Goal: Task Accomplishment & Management: Manage account settings

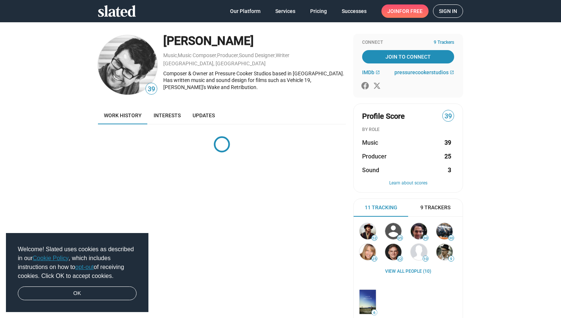
click at [448, 10] on span "Sign in" at bounding box center [448, 11] width 18 height 13
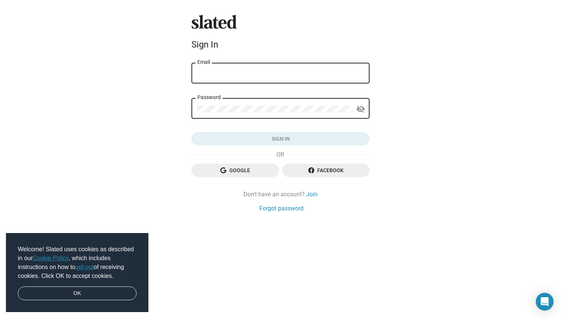
type input "[PERSON_NAME][EMAIL_ADDRESS][DOMAIN_NAME]"
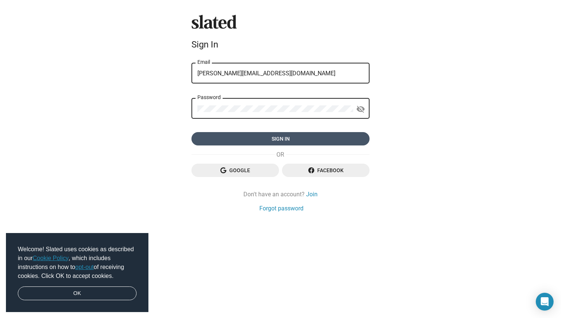
click at [289, 140] on span "Sign in" at bounding box center [280, 138] width 166 height 13
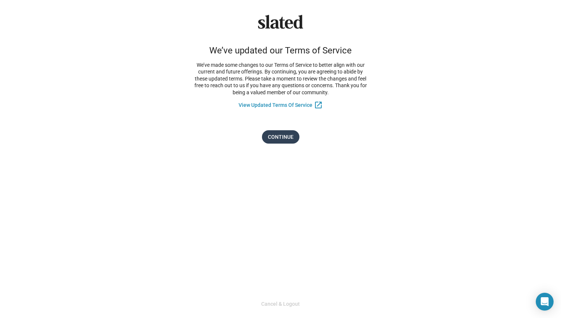
click at [289, 137] on span "Continue" at bounding box center [281, 136] width 26 height 13
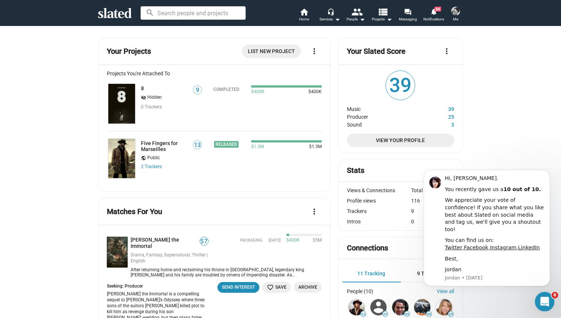
click at [549, 303] on div "Open Intercom Messenger" at bounding box center [543, 300] width 24 height 24
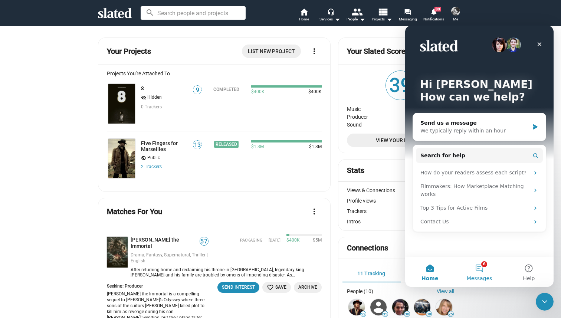
click at [480, 265] on button "6 Messages" at bounding box center [479, 272] width 49 height 30
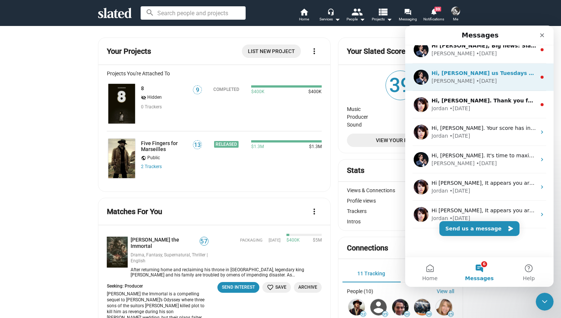
scroll to position [93, 0]
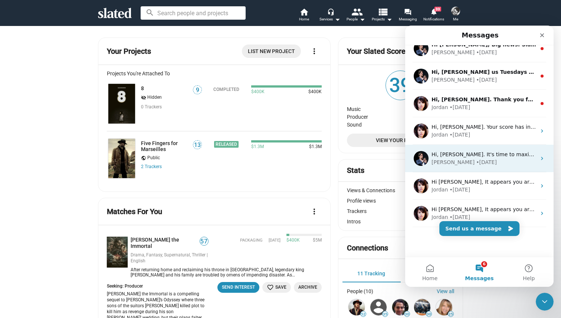
click at [482, 162] on div "[PERSON_NAME] • [DATE]" at bounding box center [484, 162] width 105 height 8
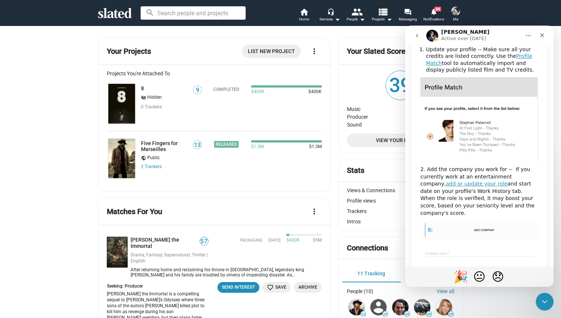
scroll to position [0, 0]
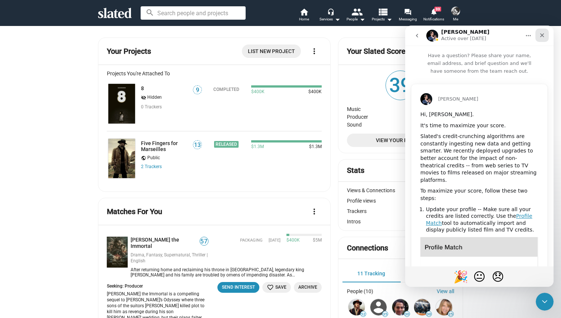
click at [543, 34] on icon "Close" at bounding box center [542, 35] width 4 height 4
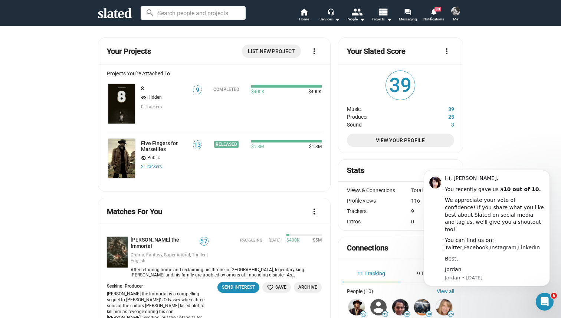
scroll to position [268, 0]
click at [431, 15] on mat-icon "notifications" at bounding box center [433, 11] width 7 height 7
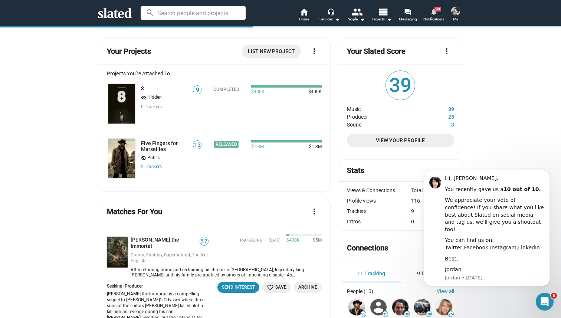
click at [436, 9] on span "33" at bounding box center [438, 9] width 7 height 5
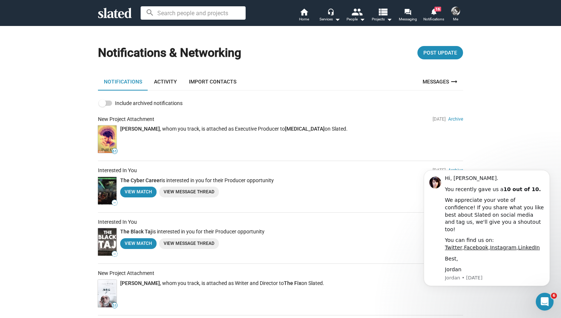
click at [455, 14] on img at bounding box center [455, 11] width 9 height 9
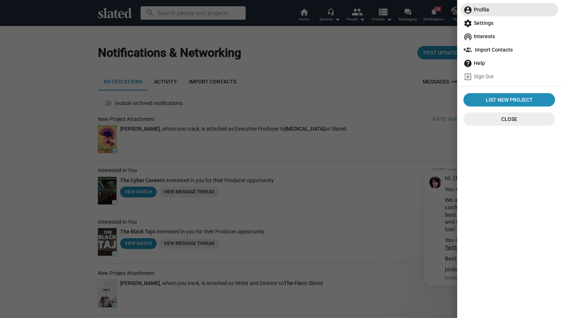
click at [481, 12] on span "account_circle Profile" at bounding box center [510, 9] width 92 height 13
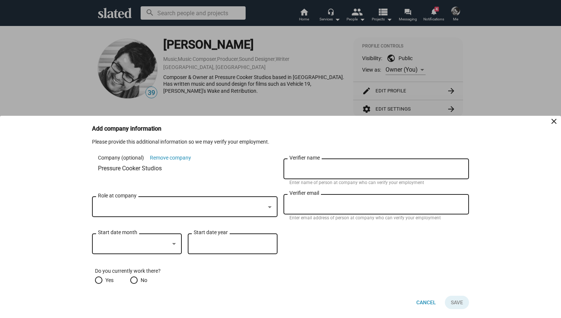
click at [167, 206] on div at bounding box center [181, 207] width 167 height 8
click at [268, 205] on div at bounding box center [269, 207] width 7 height 6
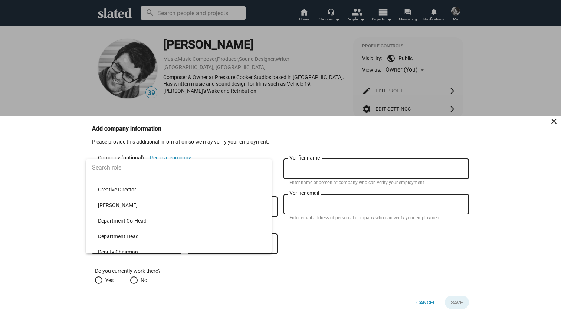
scroll to position [1087, 0]
click at [158, 188] on span "Creative Director" at bounding box center [182, 189] width 168 height 16
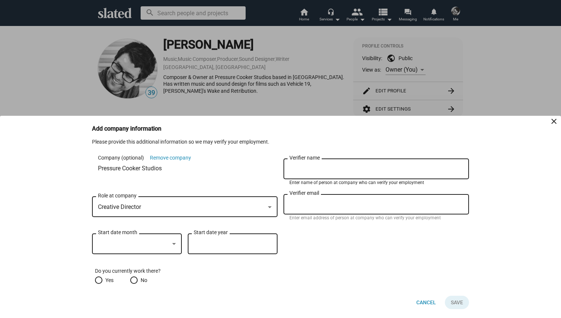
click at [325, 168] on input "Verifier name" at bounding box center [376, 169] width 174 height 7
type input "[PERSON_NAME]"
type input "[PERSON_NAME][EMAIL_ADDRESS][DOMAIN_NAME]"
click at [132, 247] on div at bounding box center [133, 244] width 71 height 8
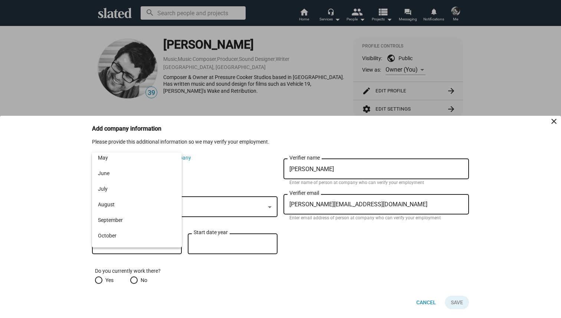
scroll to position [92, 0]
click at [127, 207] on span "October" at bounding box center [137, 209] width 78 height 16
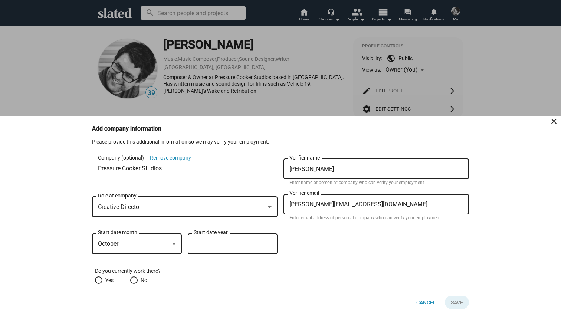
click at [222, 253] on div "Start date year" at bounding box center [233, 243] width 78 height 22
click at [241, 244] on input "Start date year" at bounding box center [233, 244] width 78 height 7
type input "2010"
click at [100, 282] on span at bounding box center [98, 280] width 7 height 7
click at [100, 282] on input "Yes" at bounding box center [98, 280] width 7 height 7
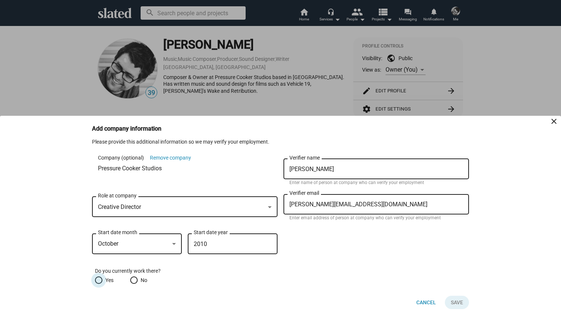
radio input "true"
click at [456, 304] on span "Save" at bounding box center [457, 302] width 12 height 13
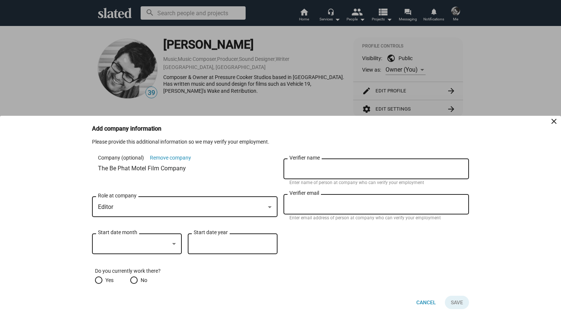
click at [209, 208] on div "Editor" at bounding box center [181, 207] width 167 height 8
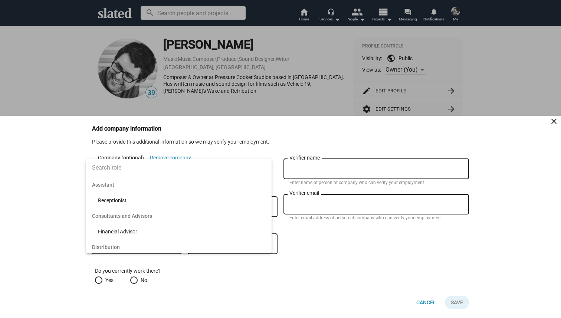
click at [113, 167] on input "text" at bounding box center [179, 167] width 186 height 19
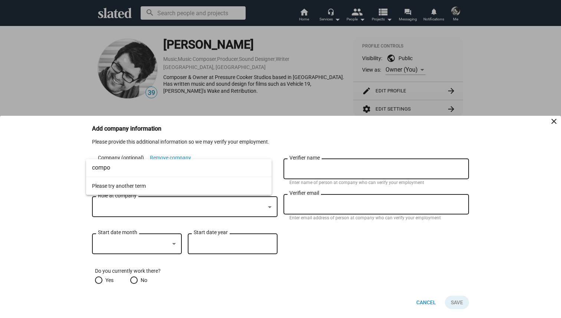
type input "compo"
click at [0, 189] on div at bounding box center [280, 159] width 561 height 318
click at [421, 301] on span "Cancel" at bounding box center [426, 302] width 20 height 13
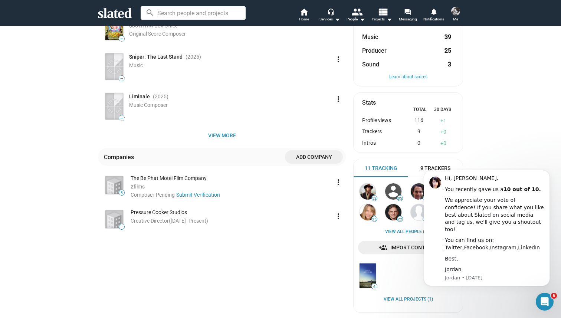
scroll to position [199, 0]
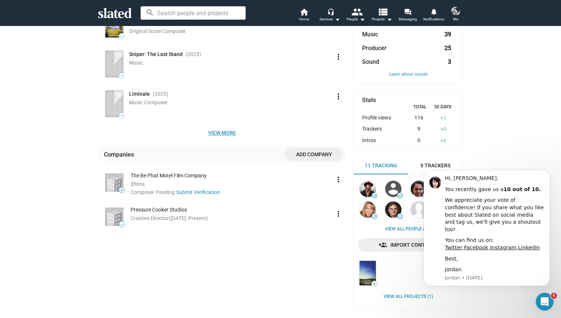
click at [226, 133] on span "View more" at bounding box center [222, 132] width 236 height 13
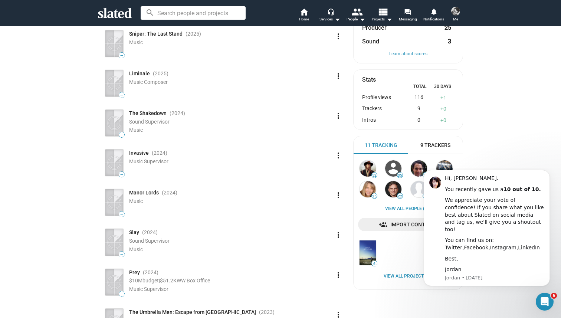
scroll to position [0, 0]
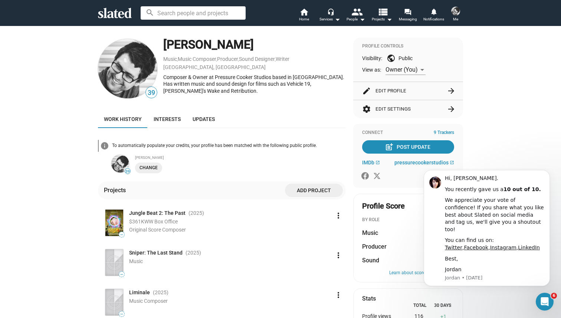
click at [140, 67] on img at bounding box center [127, 68] width 59 height 59
click at [123, 87] on img at bounding box center [127, 68] width 59 height 59
click at [395, 89] on button "edit Edit Profile arrow_forward" at bounding box center [408, 91] width 92 height 18
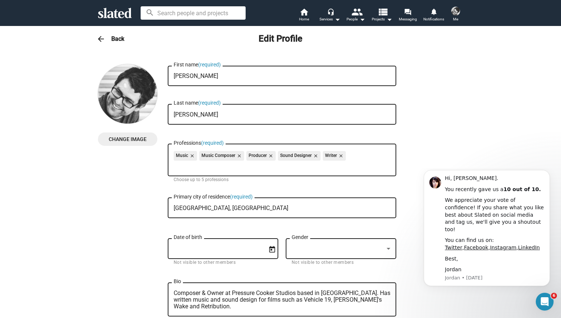
click at [135, 137] on span "Change Image" at bounding box center [128, 139] width 48 height 13
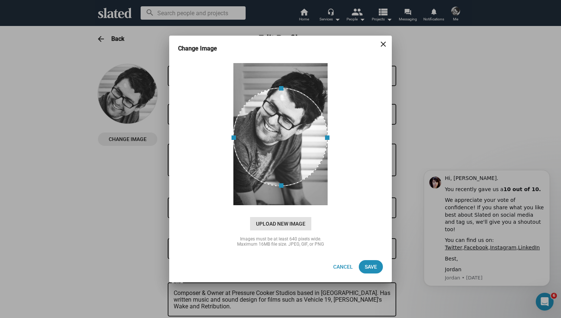
click at [275, 224] on span "Upload New Image" at bounding box center [280, 223] width 61 height 13
click at [275, 208] on input "cloud_upload Drag and drop or click to upload" at bounding box center [281, 134] width 204 height 148
